Goal: Navigation & Orientation: Find specific page/section

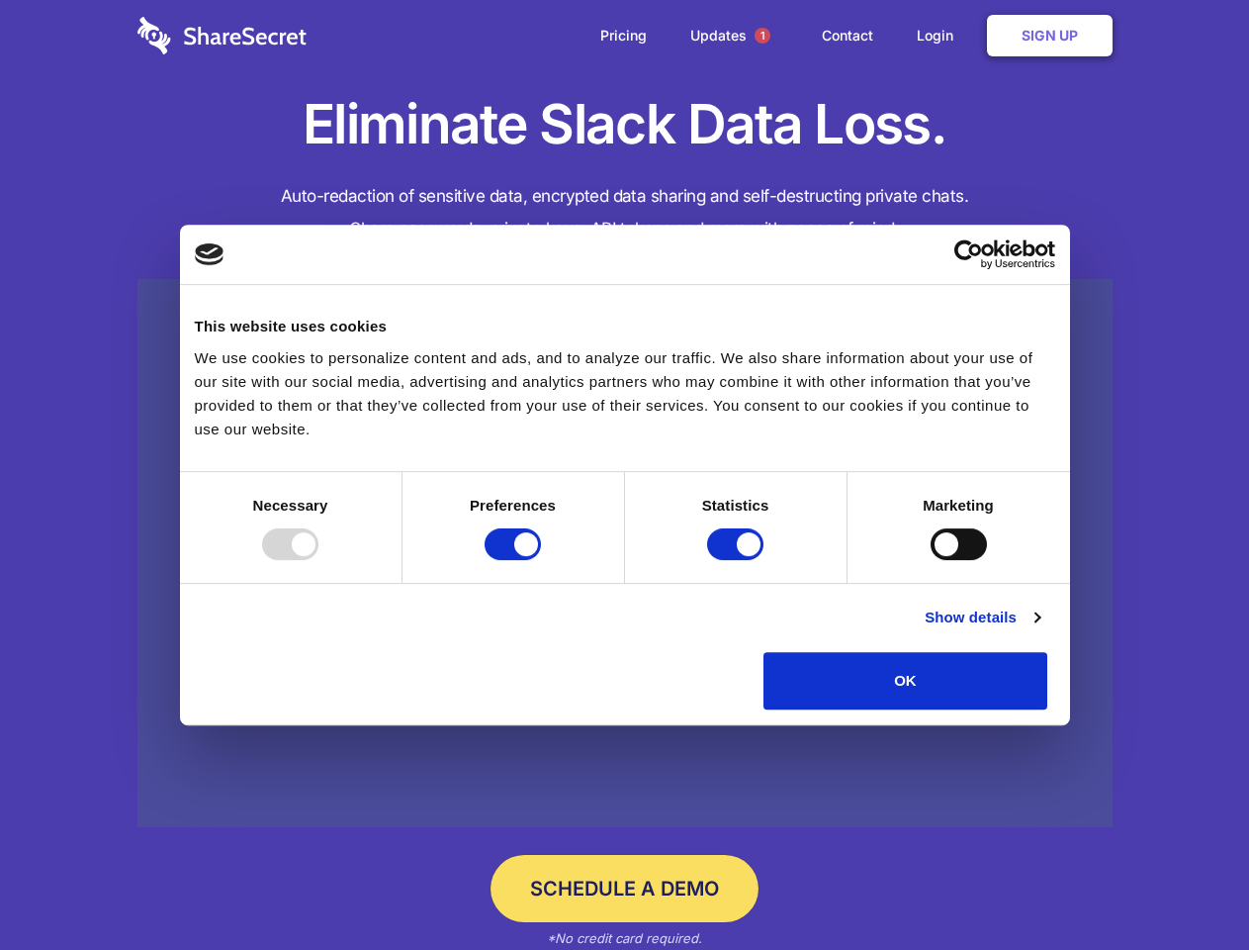
click at [319, 560] on div at bounding box center [290, 544] width 56 height 32
click at [541, 560] on input "Preferences" at bounding box center [513, 544] width 56 height 32
checkbox input "false"
click at [738, 560] on input "Statistics" at bounding box center [735, 544] width 56 height 32
checkbox input "false"
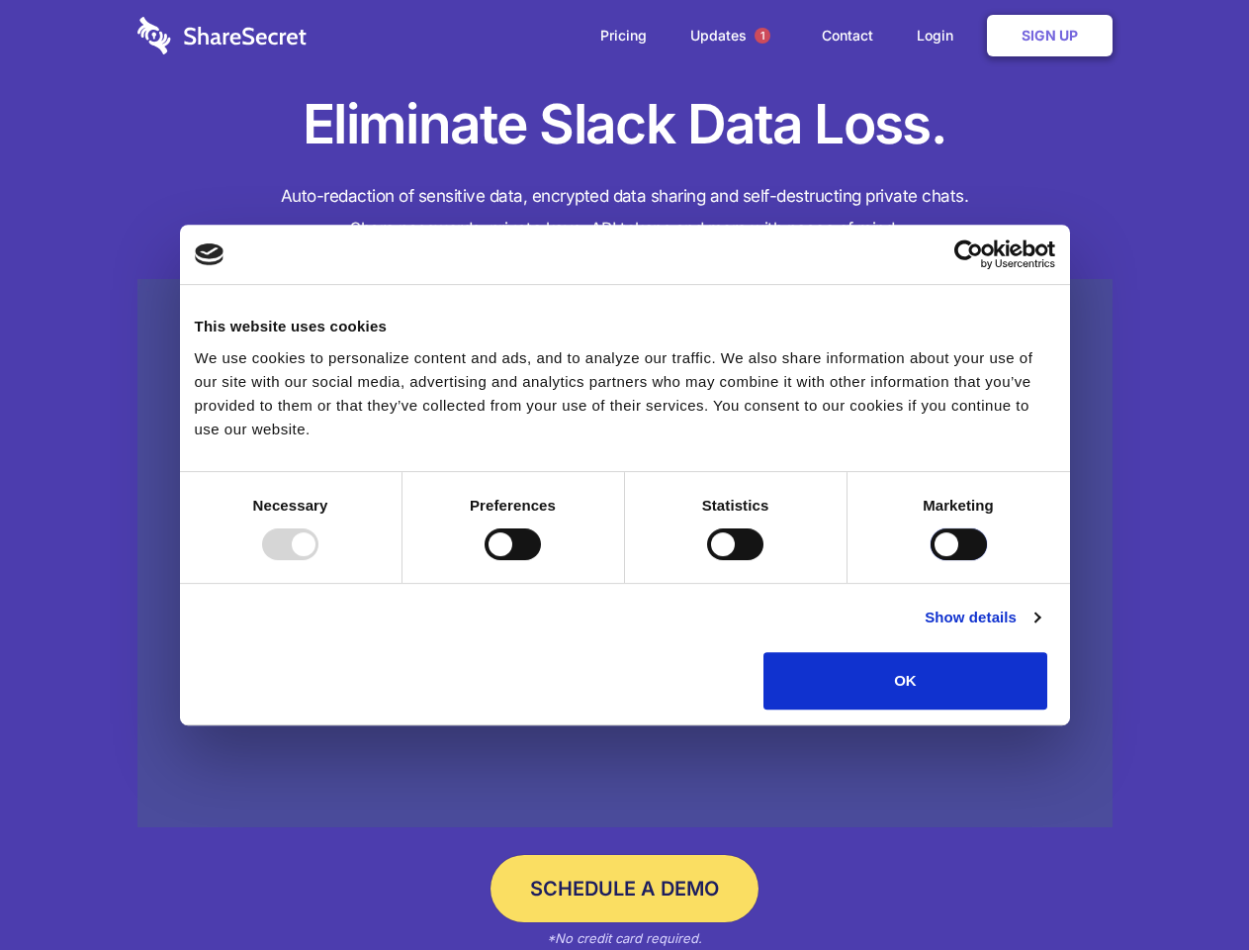
click at [931, 560] on input "Marketing" at bounding box center [959, 544] width 56 height 32
checkbox input "true"
click at [1040, 629] on link "Show details" at bounding box center [982, 617] width 115 height 24
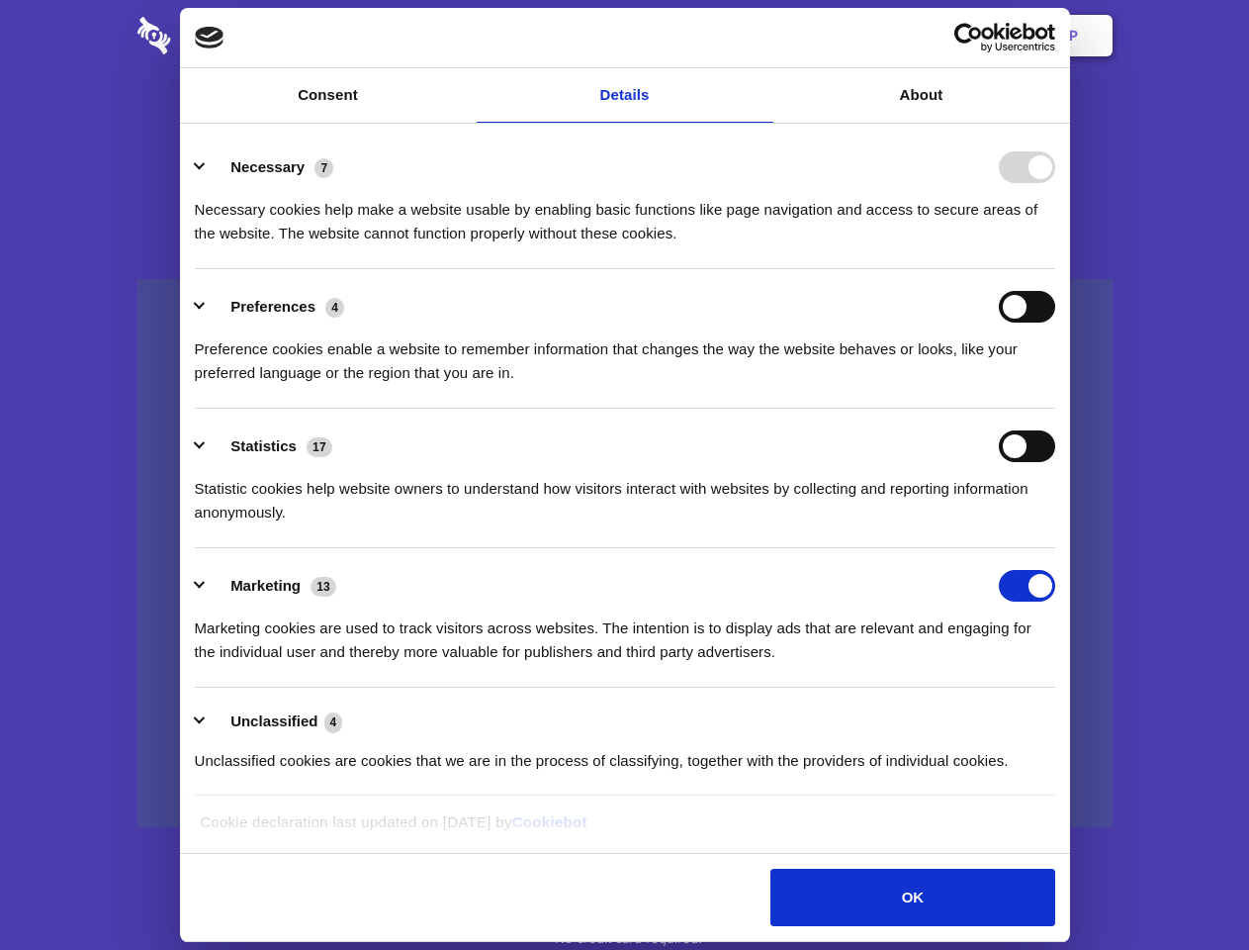
click at [1056, 269] on li "Necessary 7 Necessary cookies help make a website usable by enabling basic func…" at bounding box center [625, 199] width 861 height 139
click at [762, 36] on span "1" at bounding box center [763, 36] width 16 height 16
